Goal: Transaction & Acquisition: Purchase product/service

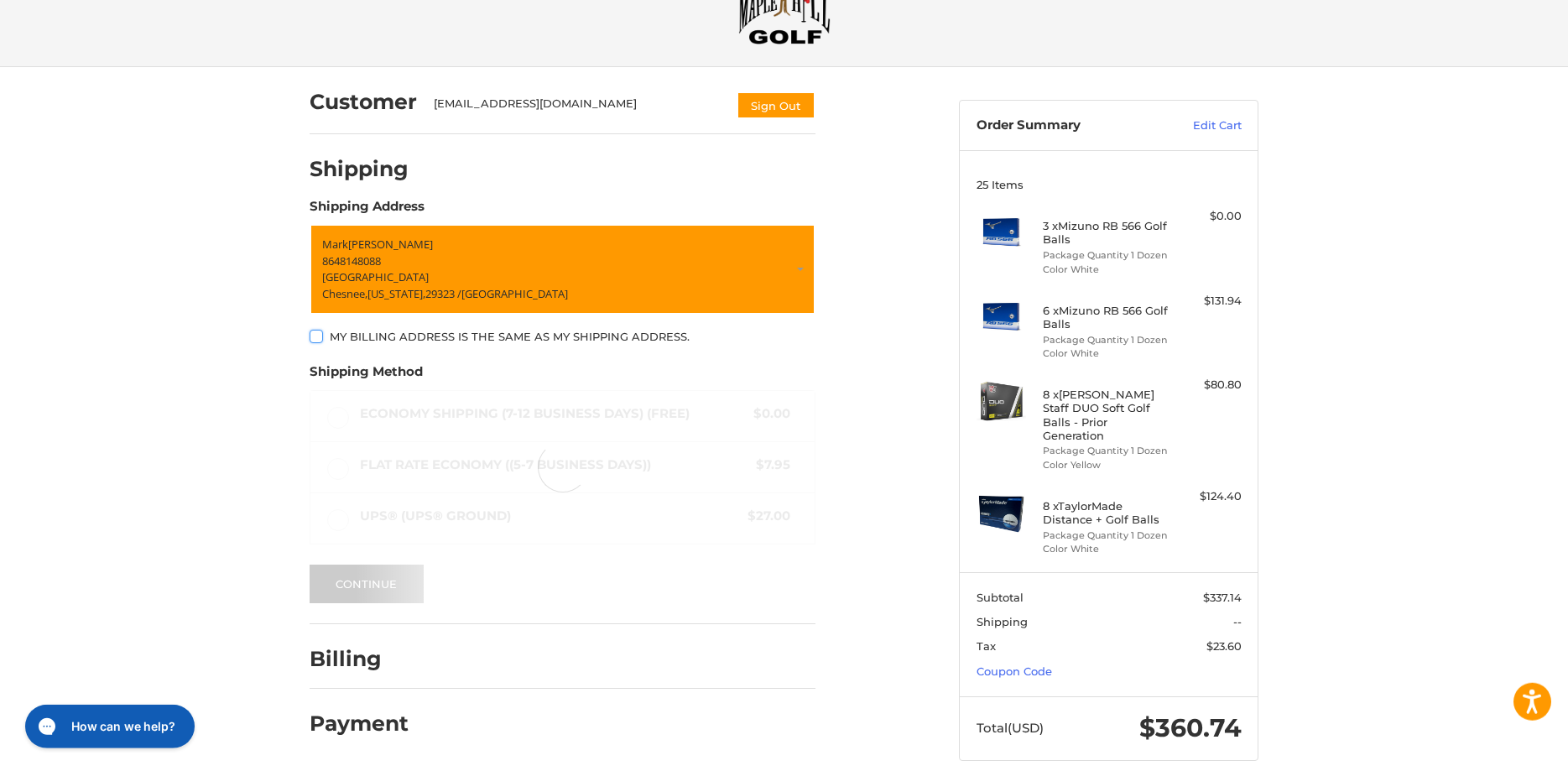
scroll to position [75, 0]
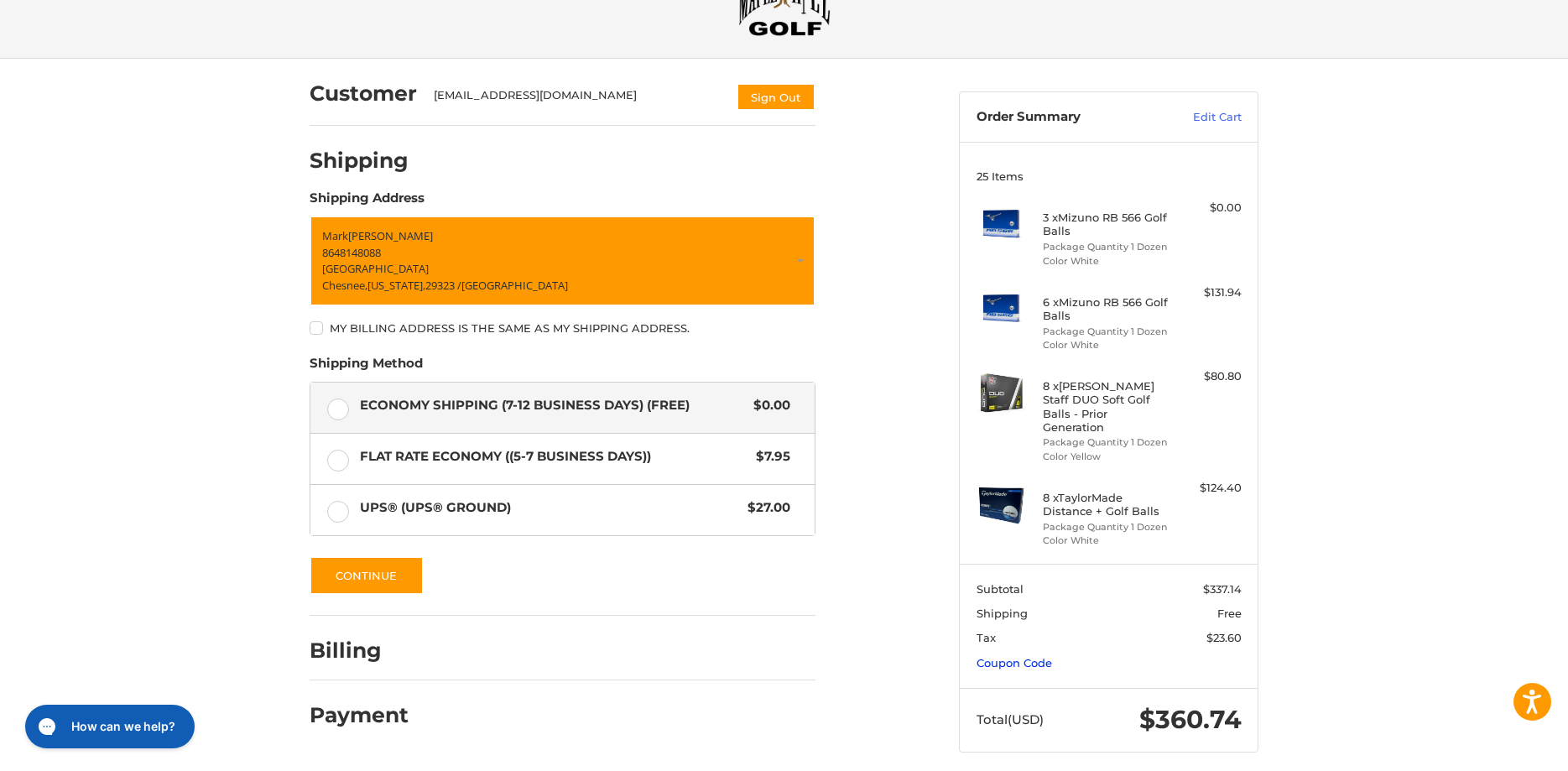
click at [1030, 656] on link "Coupon Code" at bounding box center [1014, 663] width 75 height 13
click at [1054, 696] on input "Gift Certificate or Coupon Code" at bounding box center [1061, 698] width 169 height 38
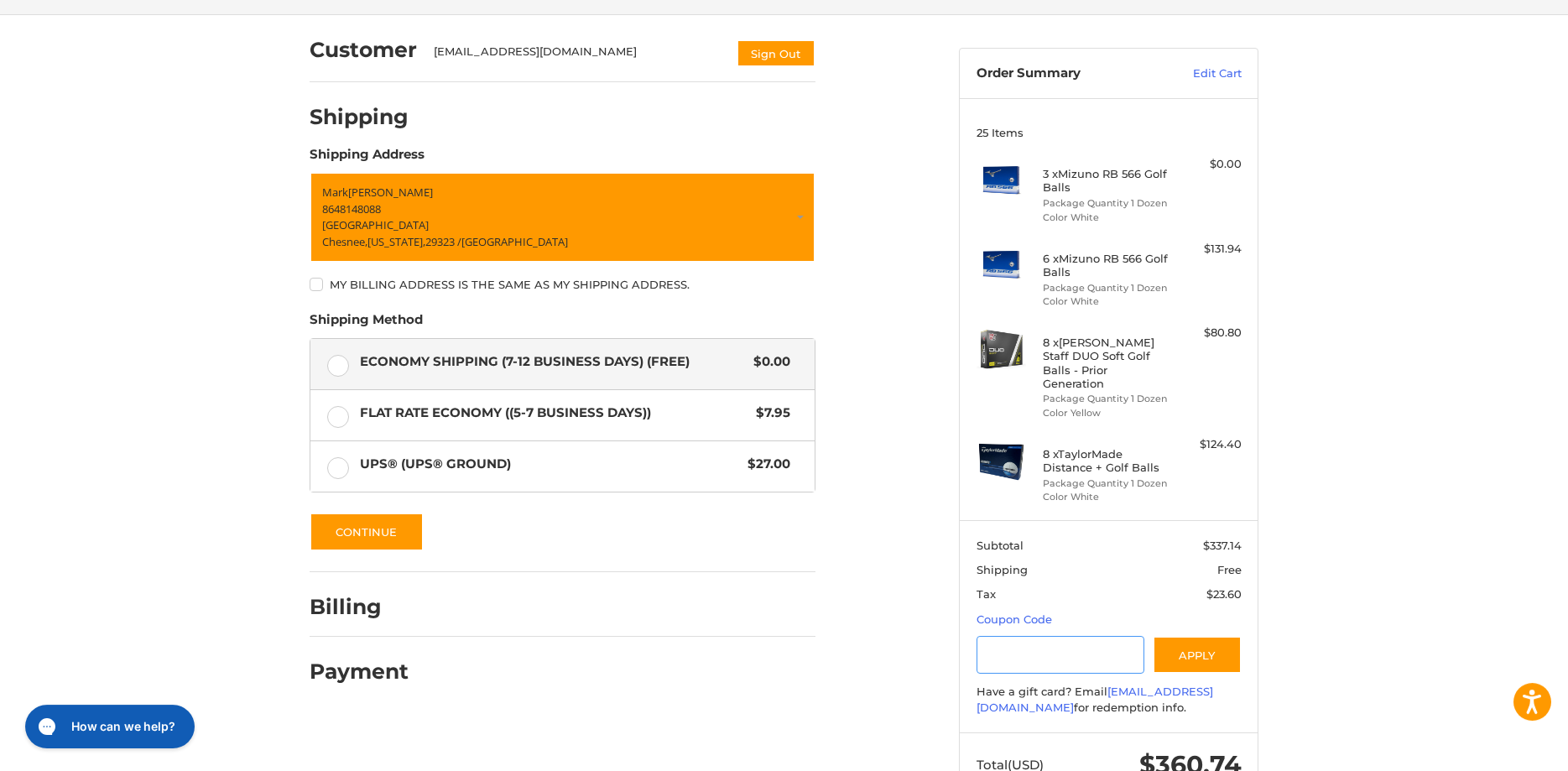
scroll to position [164, 0]
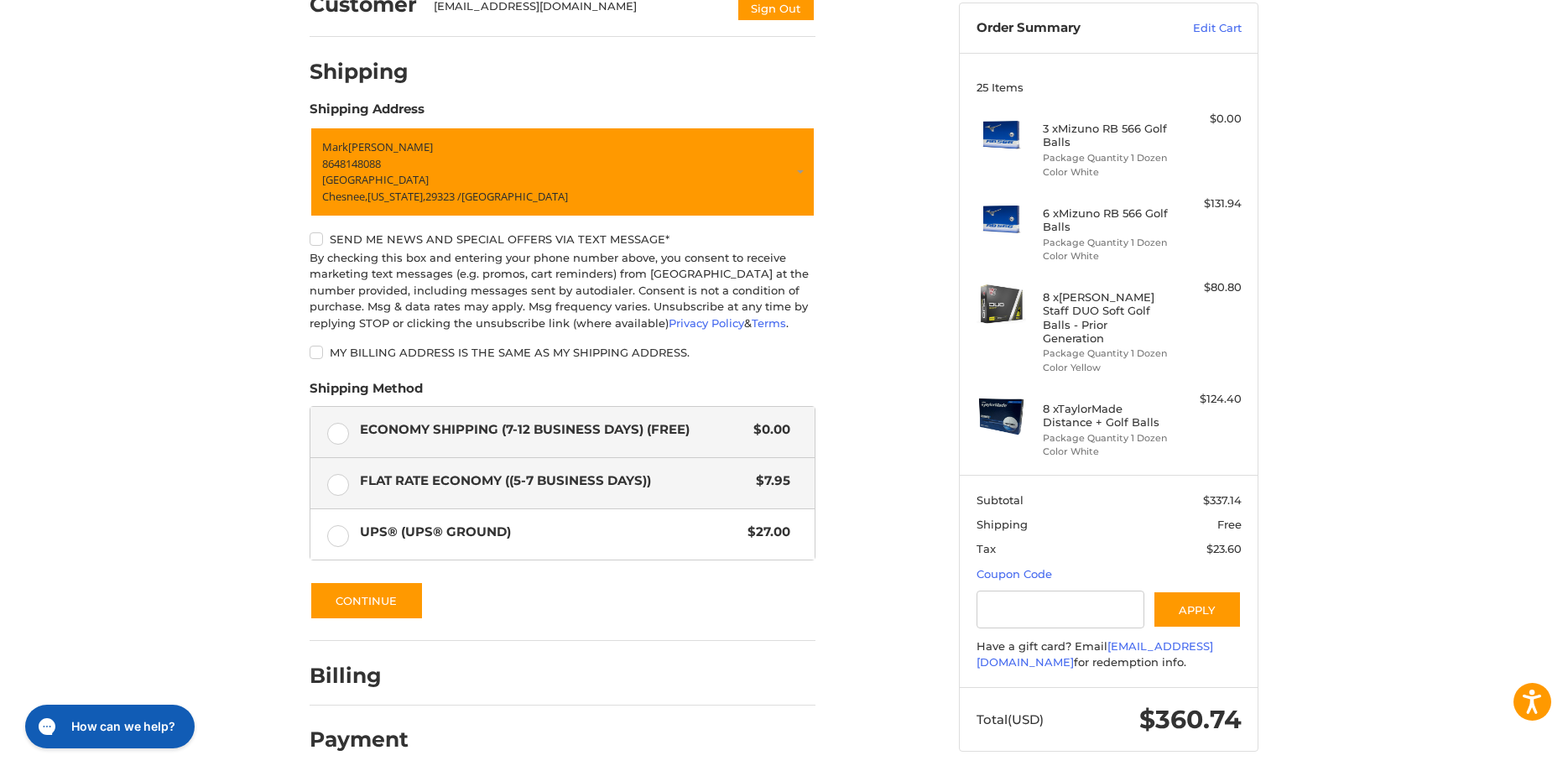
click at [336, 493] on label "Flat Rate Economy ((5-7 Business Days)) $7.95" at bounding box center [563, 483] width 505 height 51
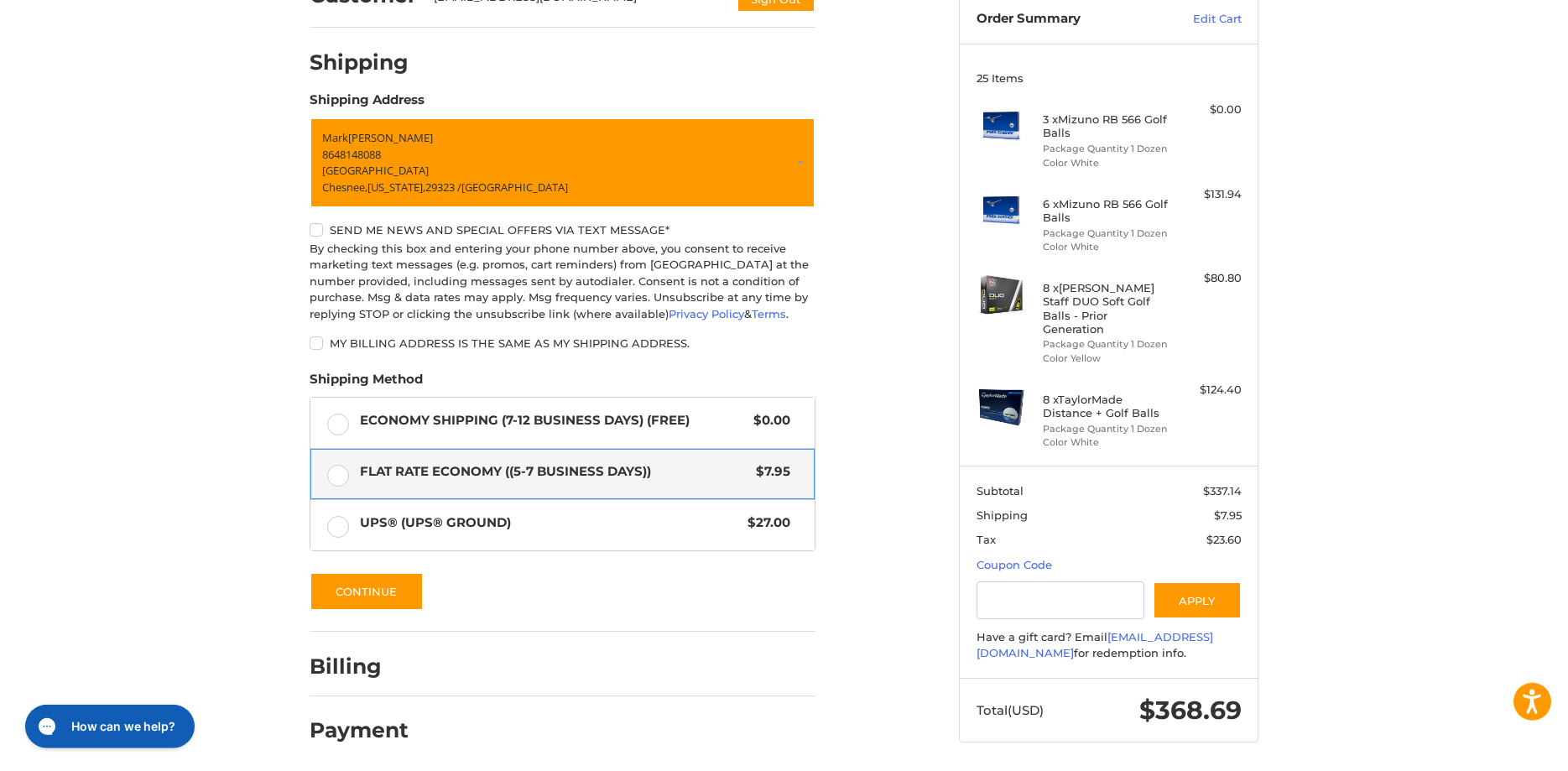
scroll to position [180, 0]
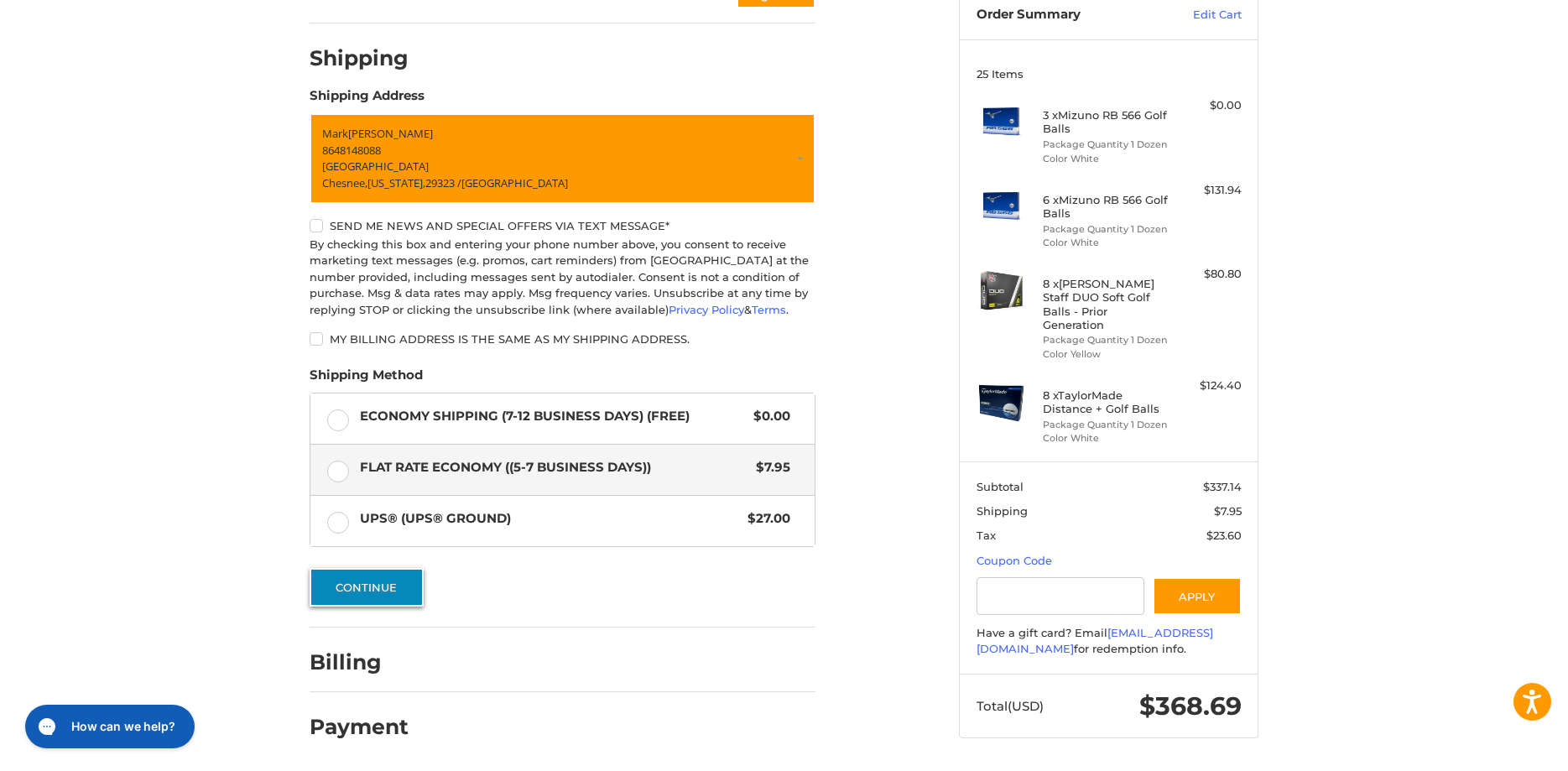
click at [356, 580] on button "Continue" at bounding box center [366, 588] width 114 height 38
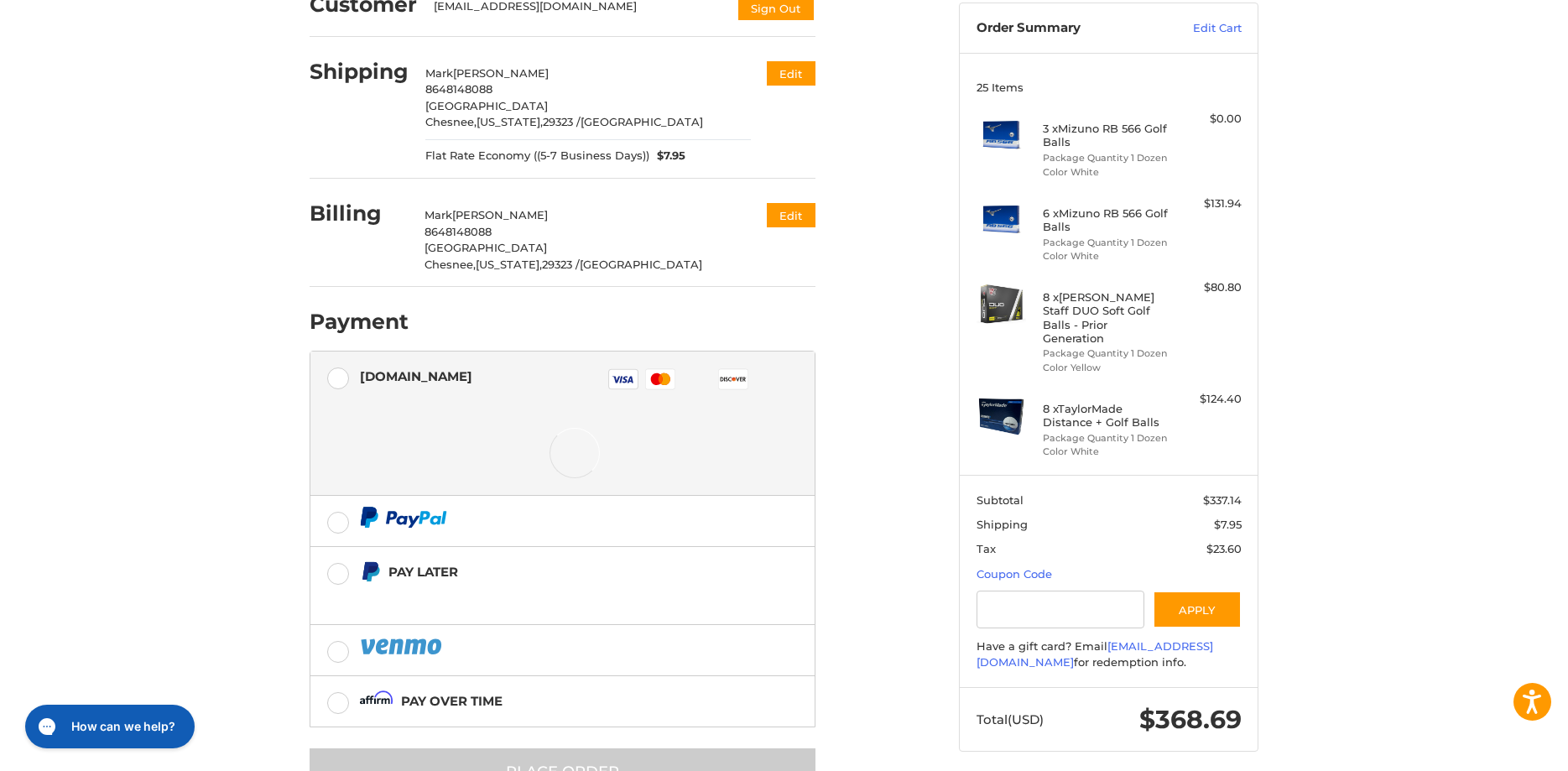
scroll to position [226, 0]
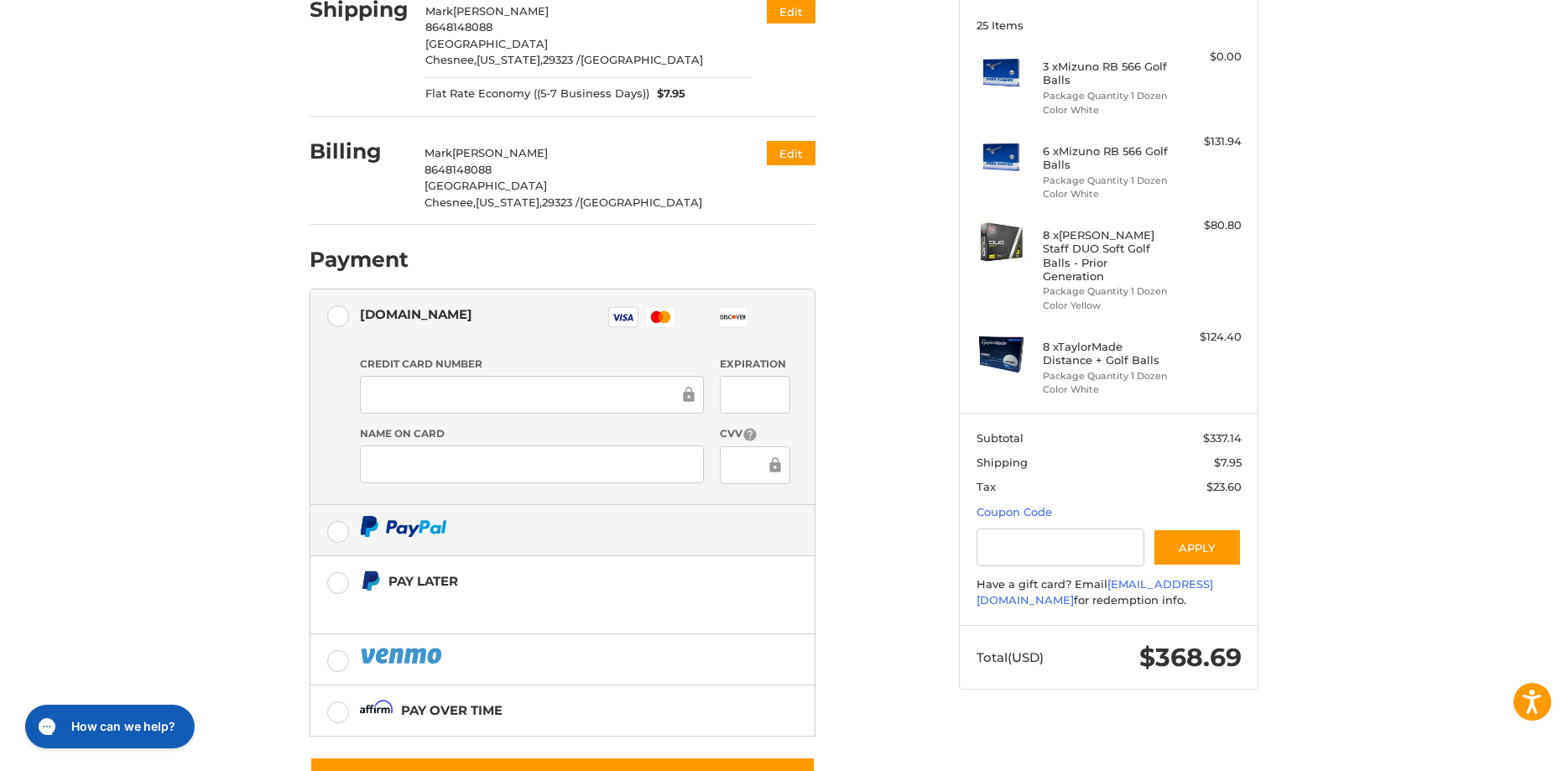
click at [341, 527] on label at bounding box center [563, 530] width 505 height 51
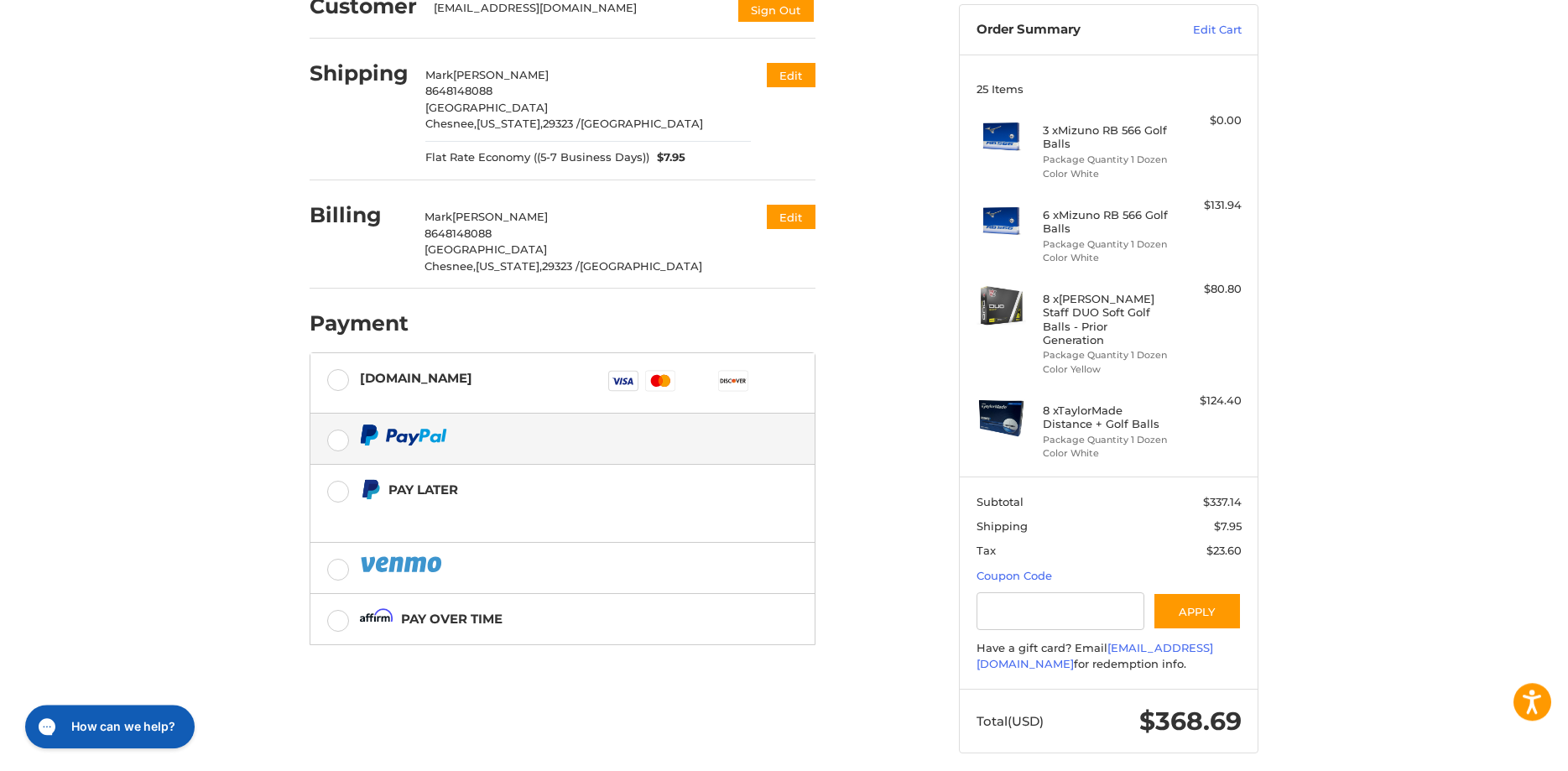
scroll to position [164, 0]
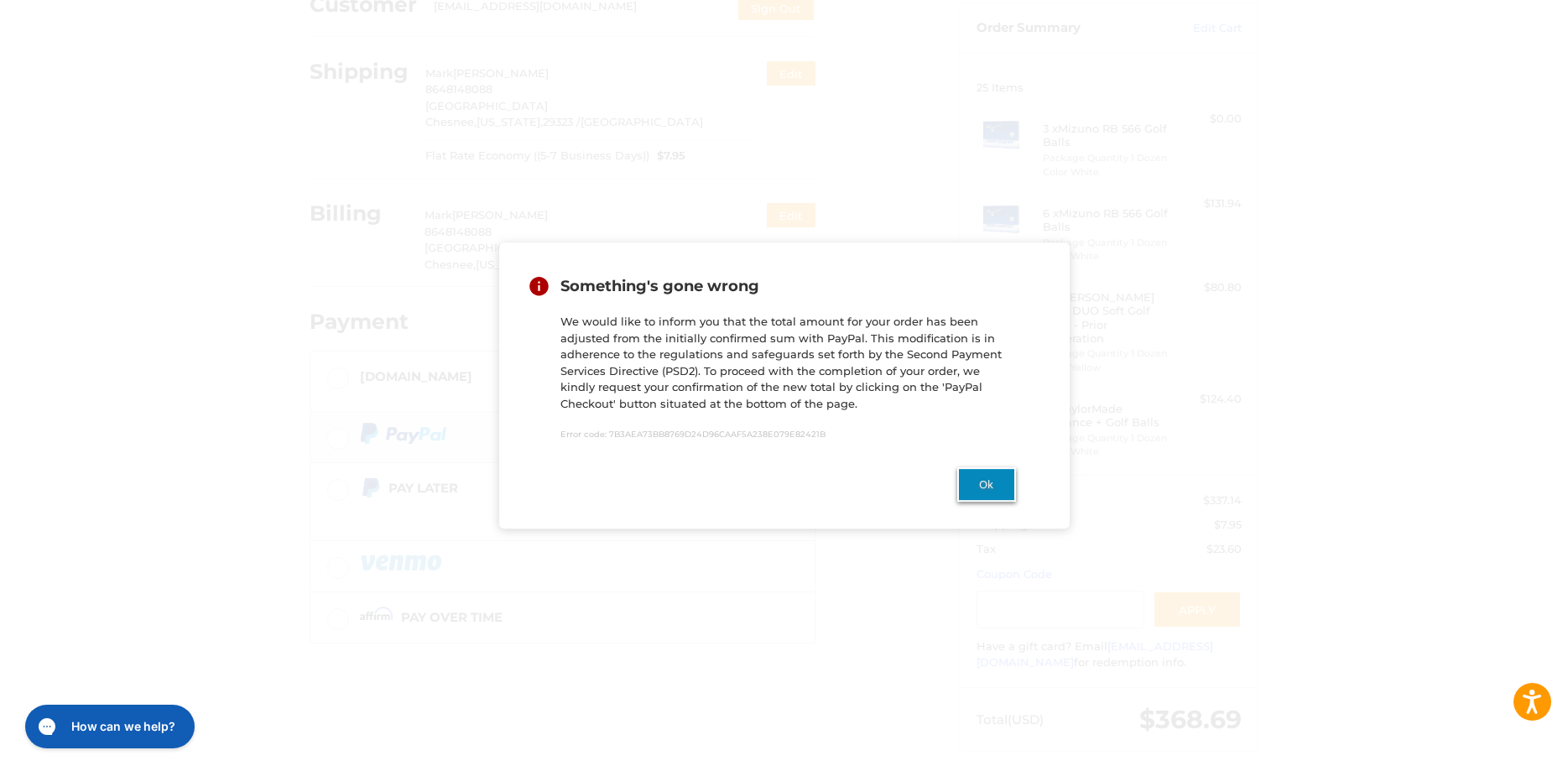
click at [970, 476] on button "Ok" at bounding box center [986, 484] width 58 height 34
click at [992, 480] on button "Ok" at bounding box center [986, 484] width 58 height 34
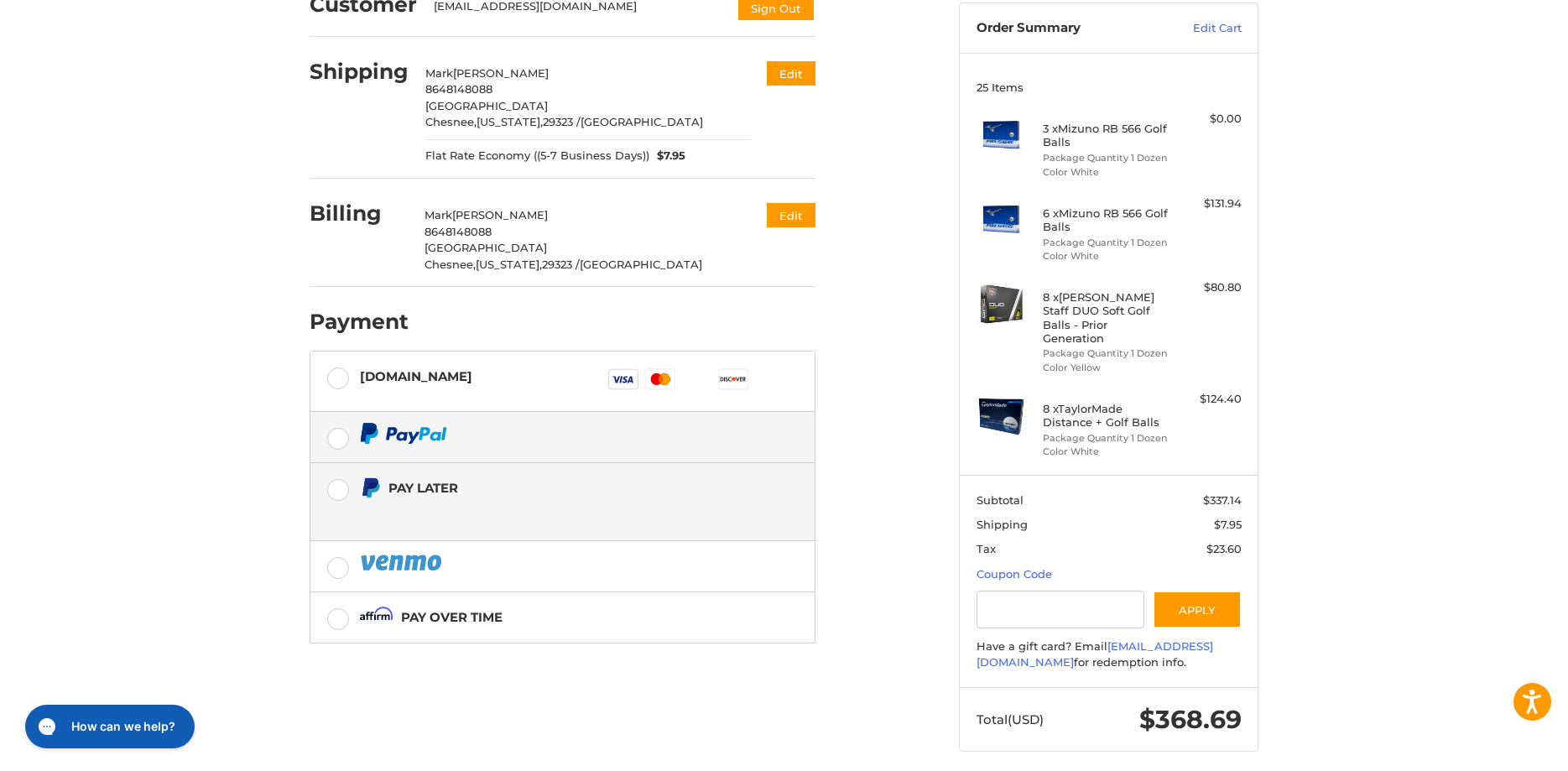
click at [341, 495] on label "Pay Later" at bounding box center [563, 502] width 505 height 77
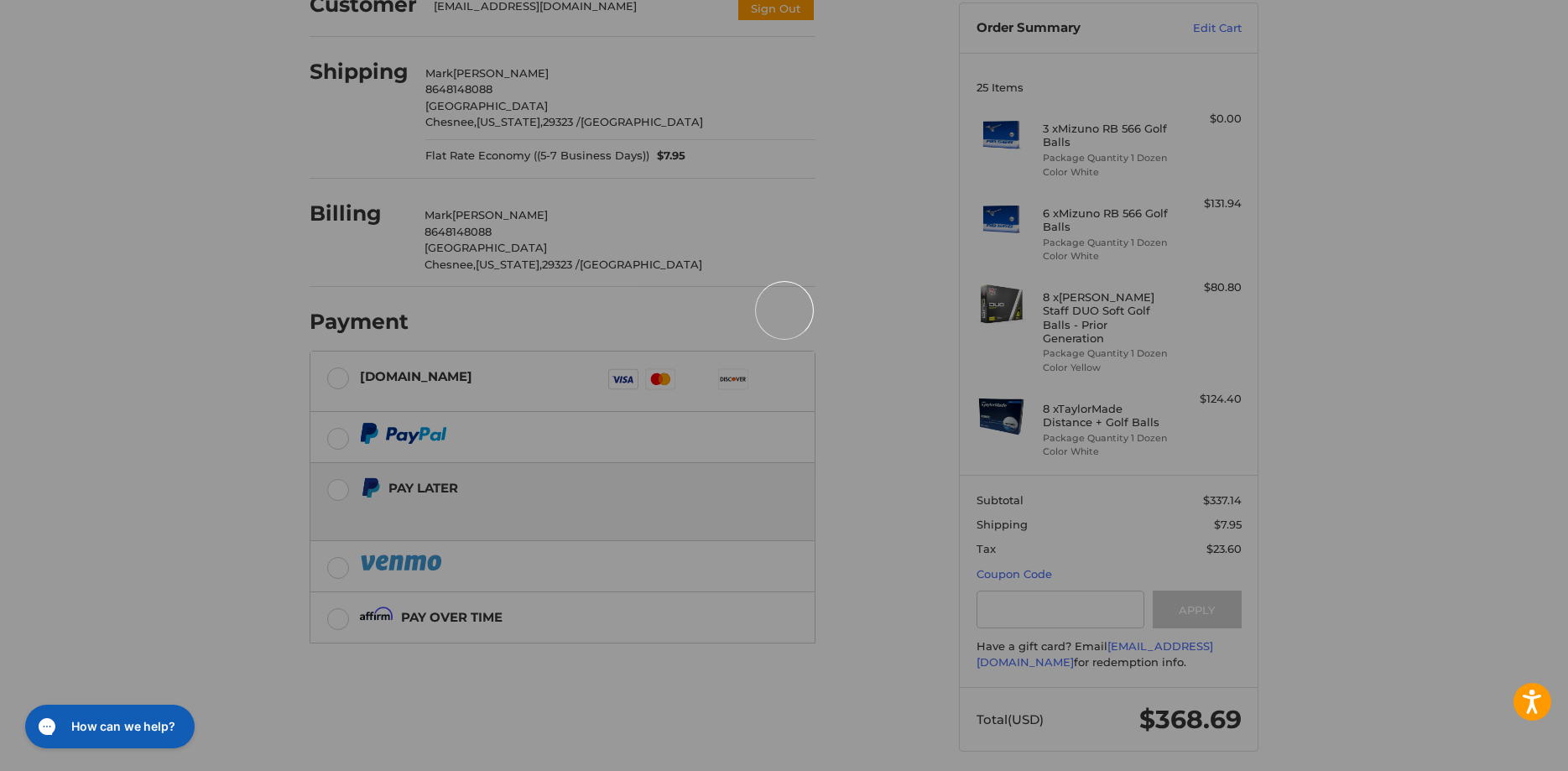
scroll to position [0, 0]
